Goal: Information Seeking & Learning: Check status

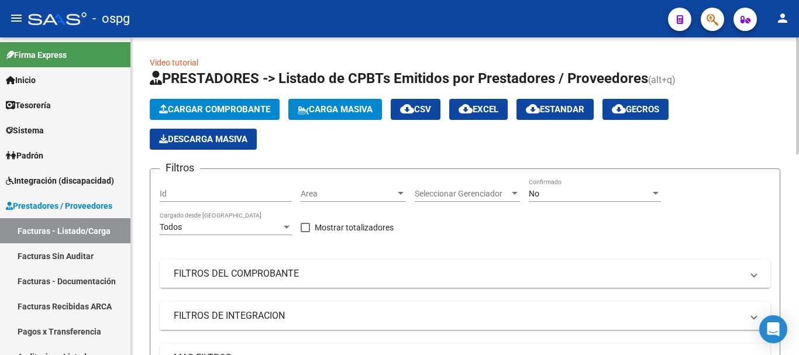
scroll to position [484, 0]
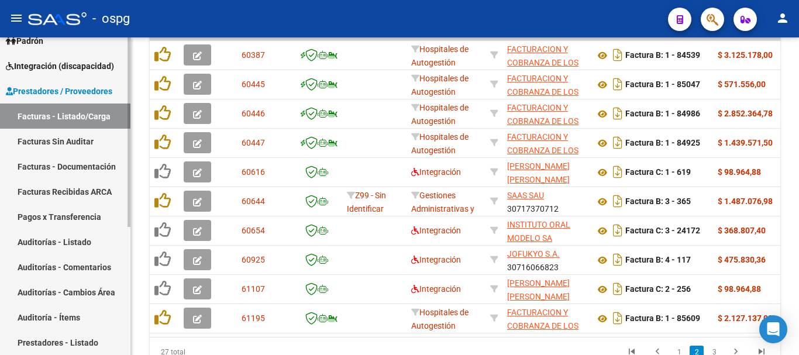
click at [70, 119] on link "Facturas - Listado/Carga" at bounding box center [65, 116] width 130 height 25
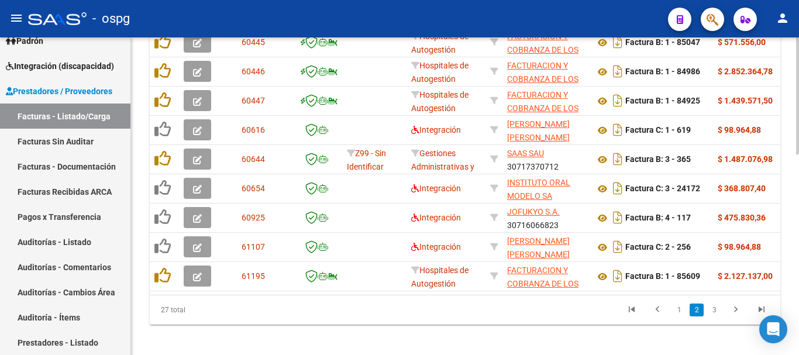
scroll to position [543, 0]
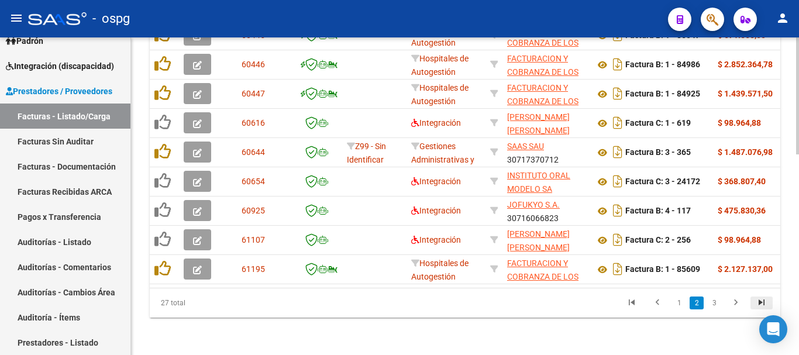
click at [756, 299] on icon "go to last page" at bounding box center [761, 304] width 15 height 14
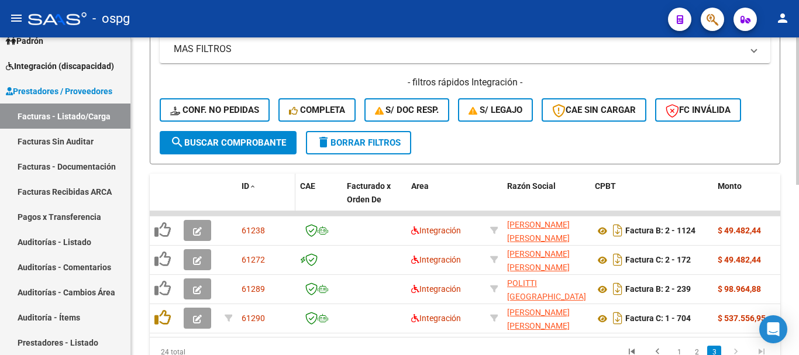
scroll to position [367, 0]
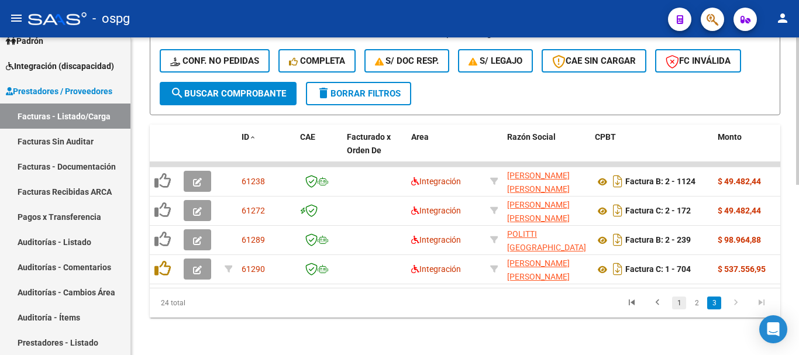
click at [684, 304] on link "1" at bounding box center [679, 302] width 14 height 13
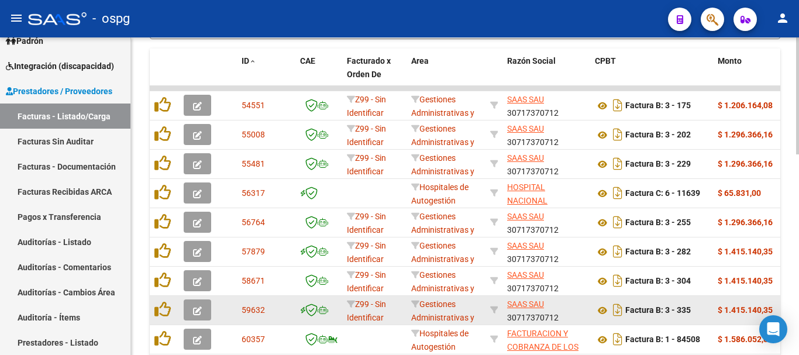
scroll to position [543, 0]
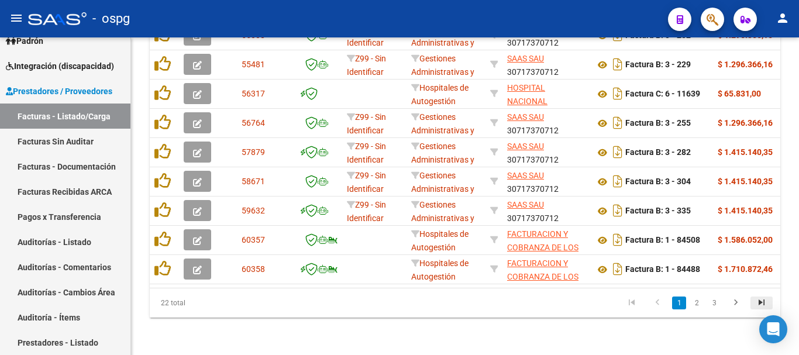
click at [758, 305] on icon "go to last page" at bounding box center [761, 304] width 15 height 14
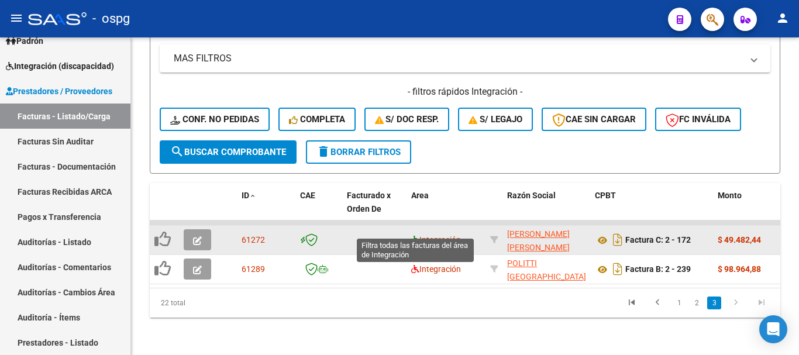
click at [415, 236] on icon at bounding box center [415, 240] width 8 height 8
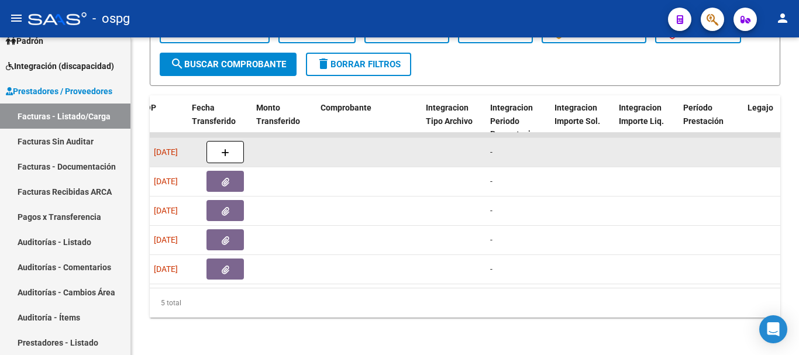
scroll to position [0, 0]
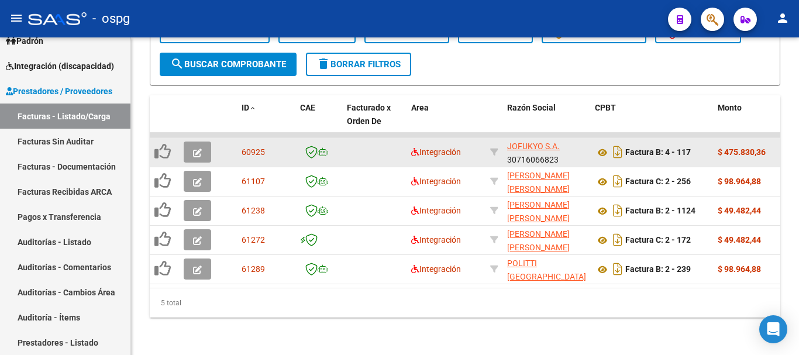
click at [351, 59] on span "delete Borrar Filtros" at bounding box center [358, 64] width 84 height 11
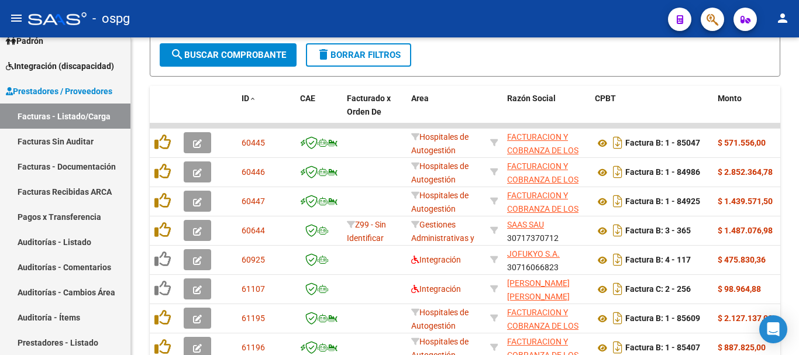
scroll to position [543, 0]
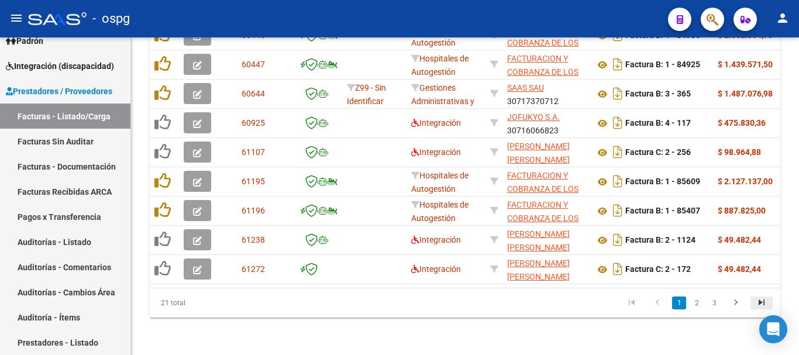
click at [756, 301] on icon "go to last page" at bounding box center [761, 304] width 15 height 14
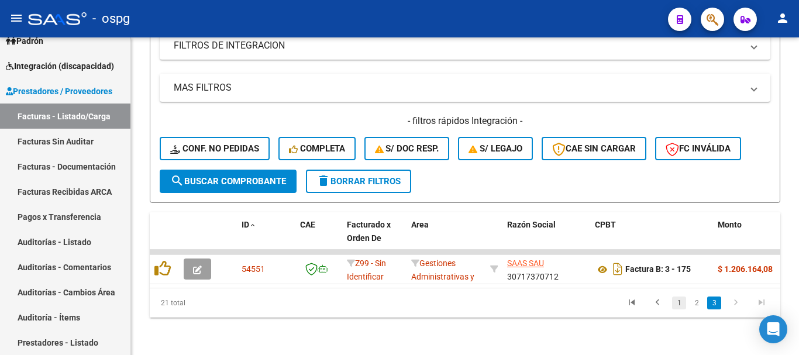
click at [678, 303] on link "1" at bounding box center [679, 302] width 14 height 13
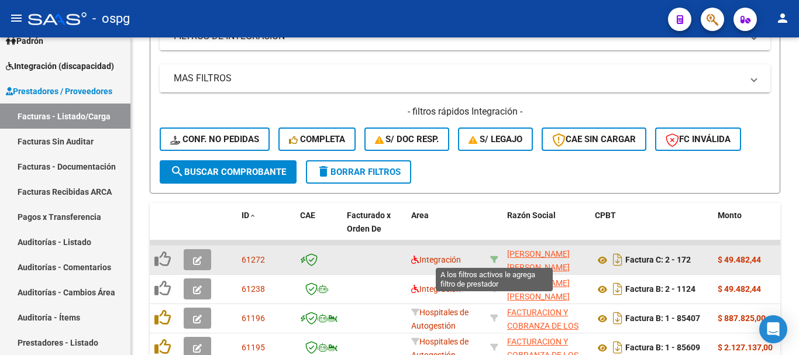
click at [493, 256] on icon at bounding box center [494, 260] width 8 height 8
type input "27225487613"
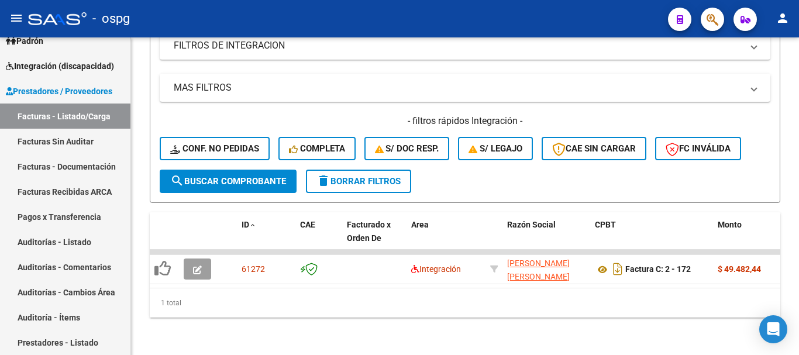
click at [381, 182] on button "delete Borrar Filtros" at bounding box center [358, 181] width 105 height 23
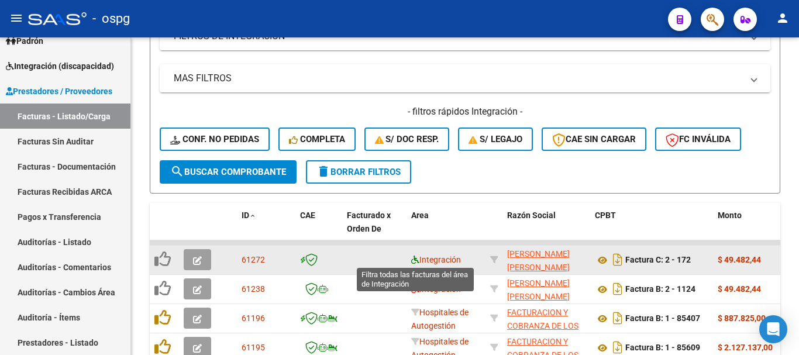
click at [415, 260] on icon at bounding box center [415, 260] width 8 height 8
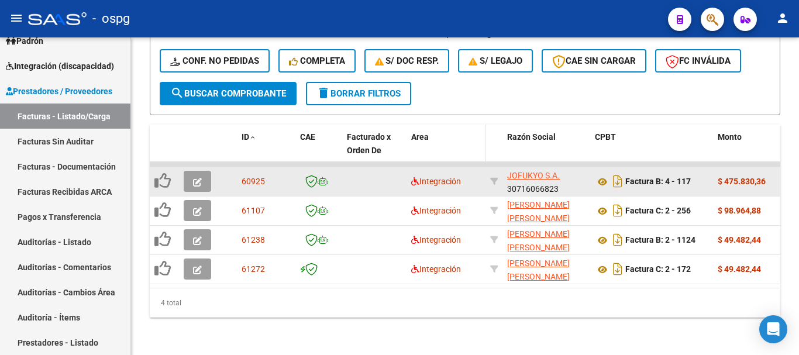
scroll to position [367, 0]
click at [357, 88] on span "delete Borrar Filtros" at bounding box center [358, 93] width 84 height 11
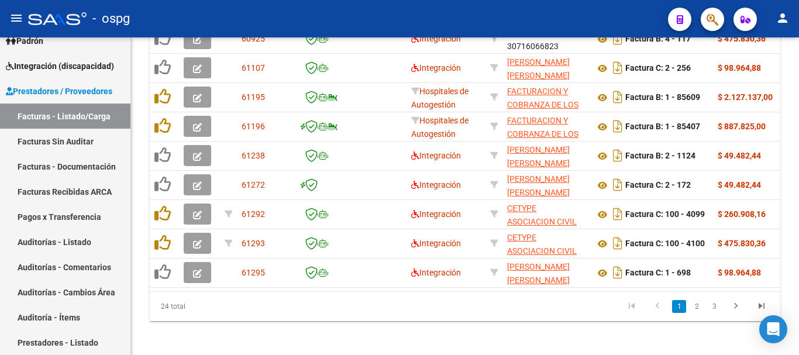
scroll to position [543, 0]
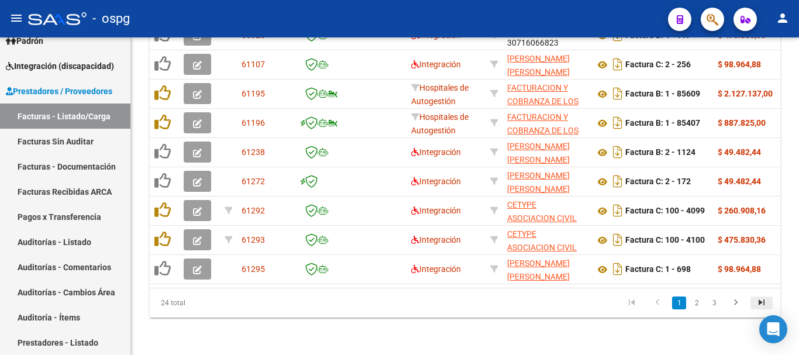
click at [764, 299] on icon "go to last page" at bounding box center [761, 304] width 15 height 14
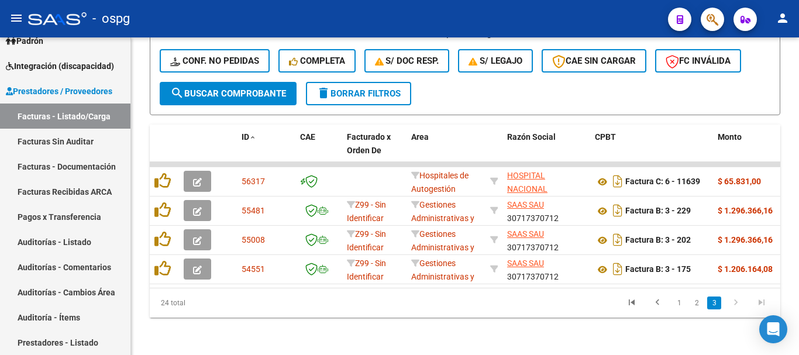
scroll to position [367, 0]
click at [677, 303] on link "1" at bounding box center [679, 302] width 14 height 13
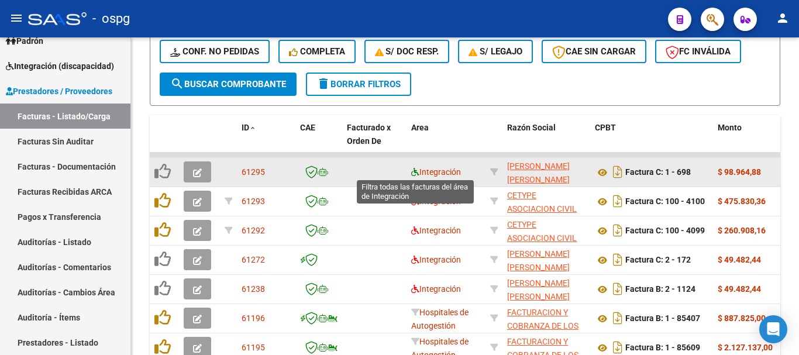
click at [414, 171] on icon at bounding box center [415, 172] width 8 height 8
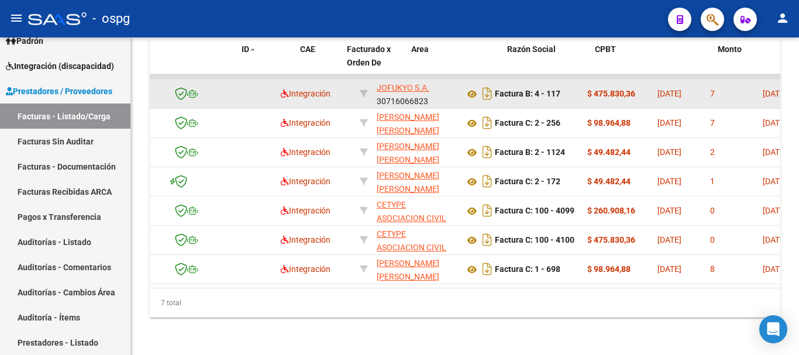
scroll to position [0, 0]
